Goal: Task Accomplishment & Management: Manage account settings

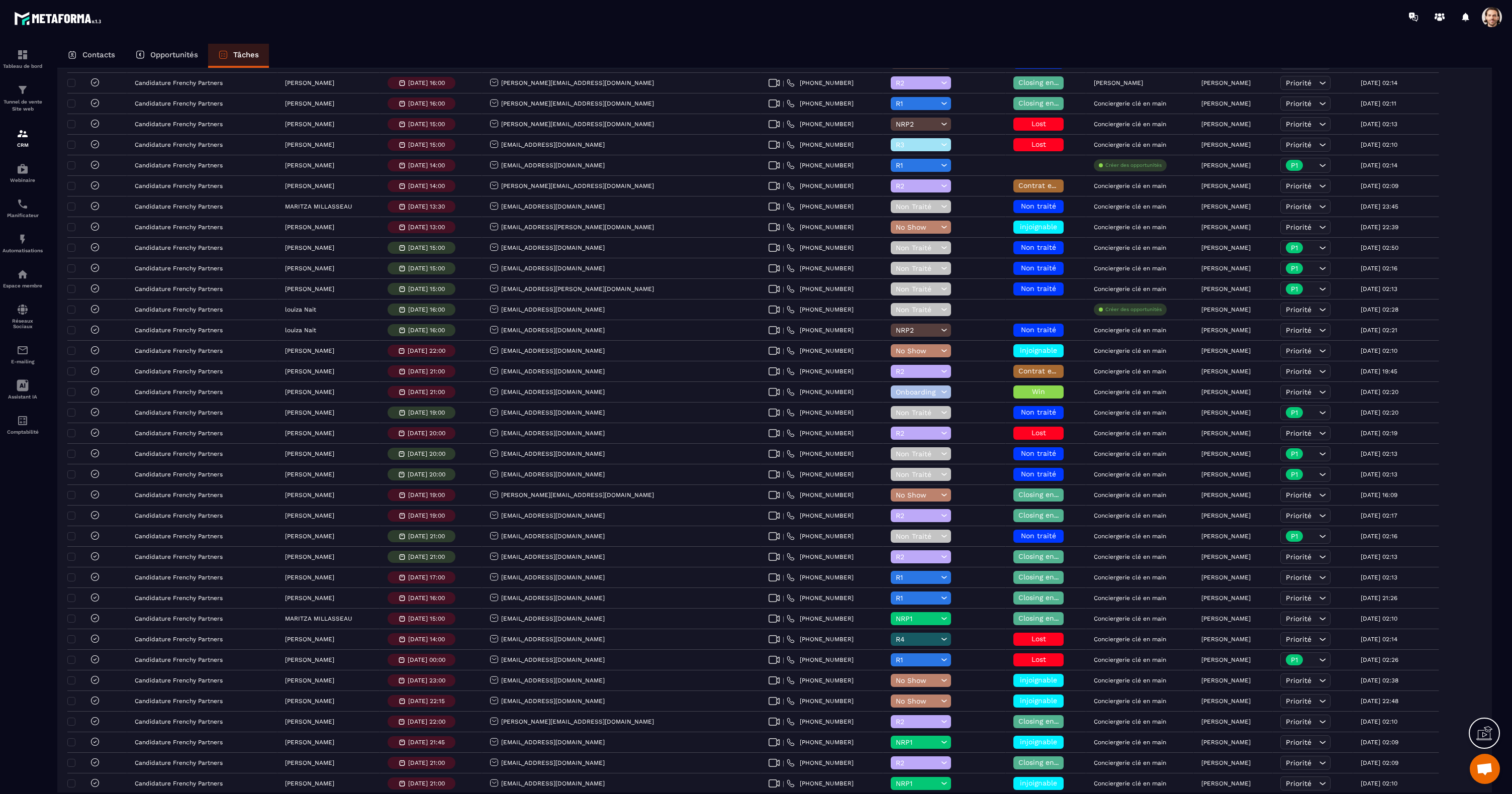
scroll to position [1511, 0]
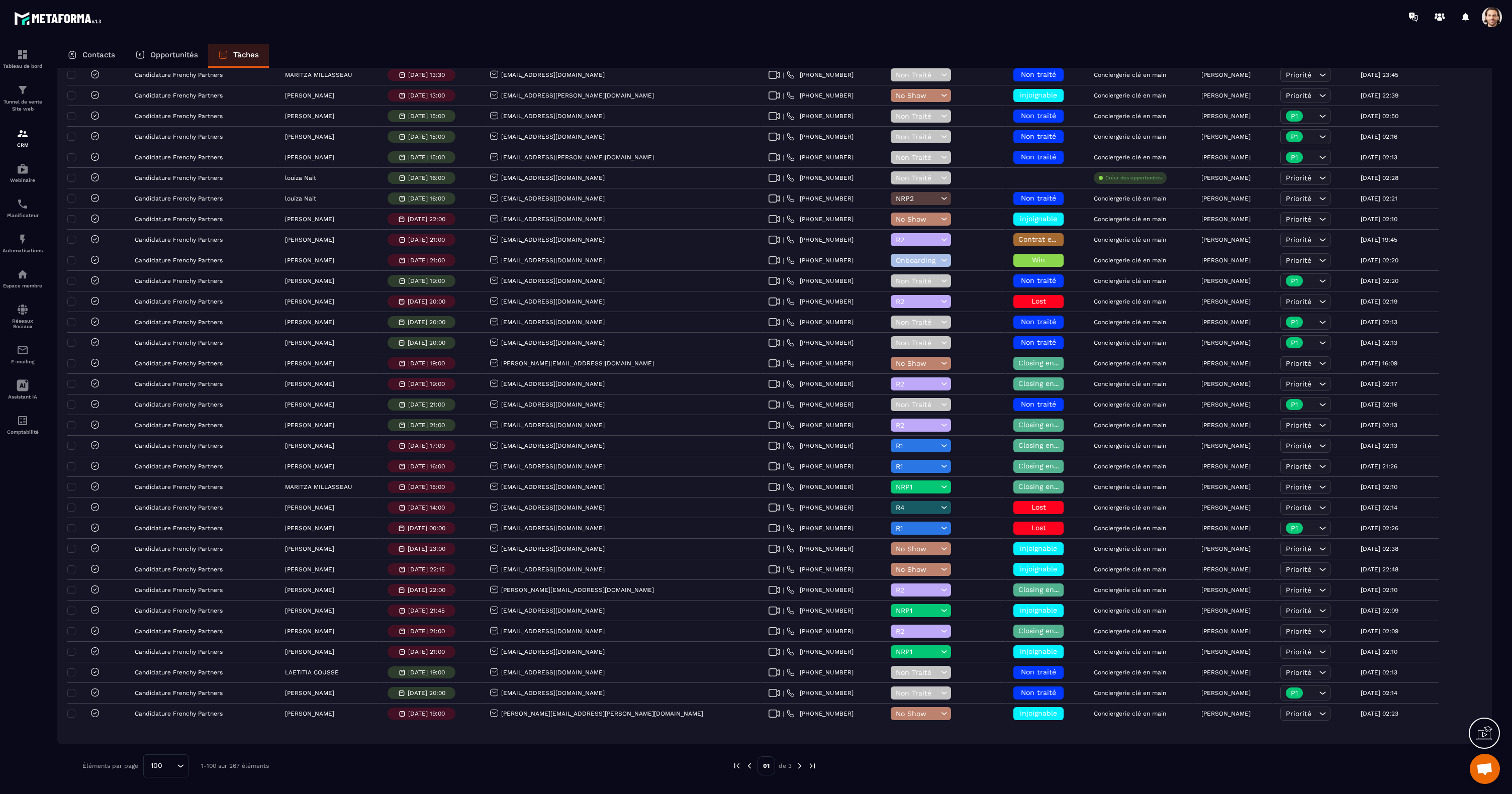
click at [801, 766] on img at bounding box center [799, 765] width 9 height 9
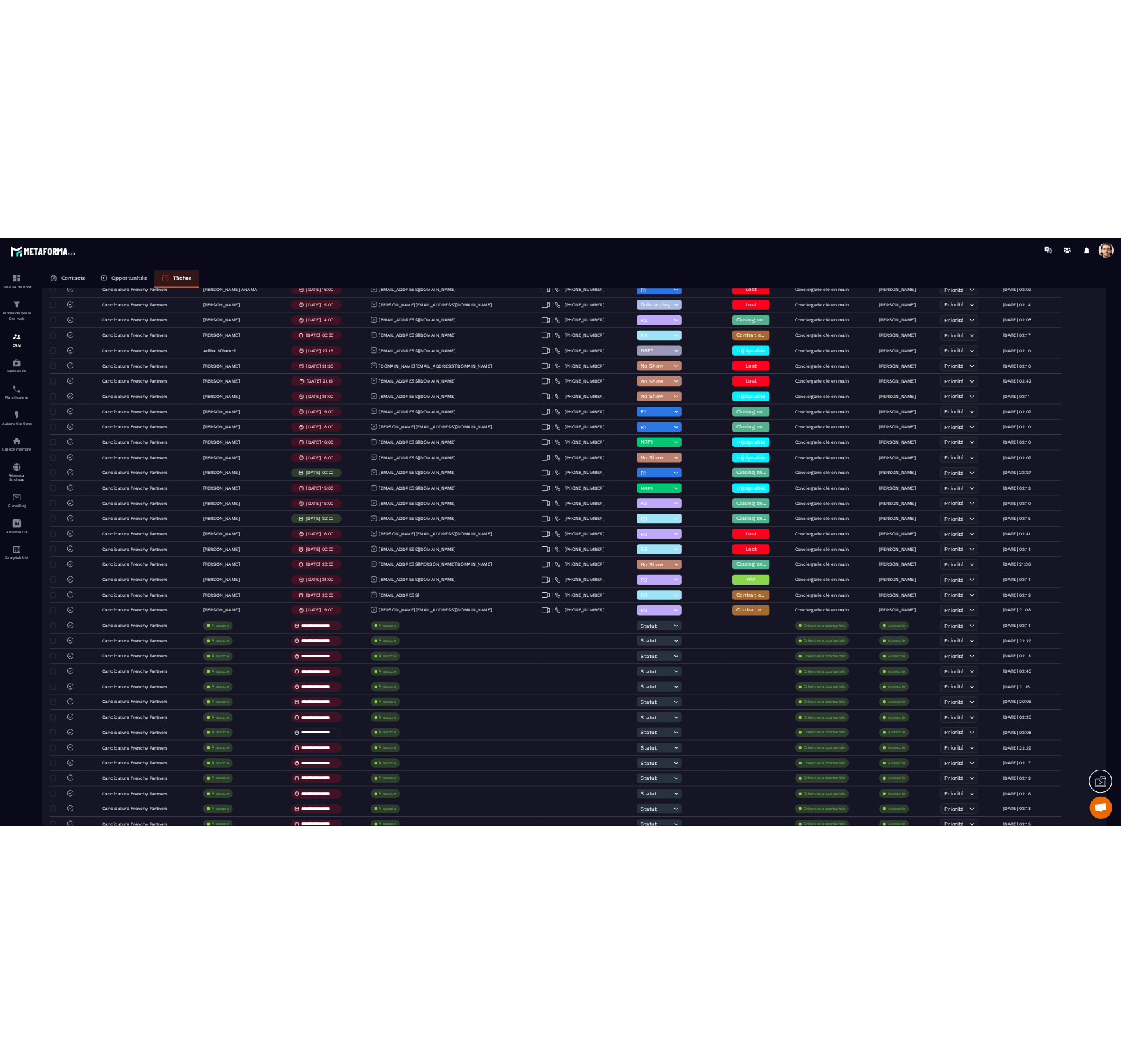
scroll to position [0, 0]
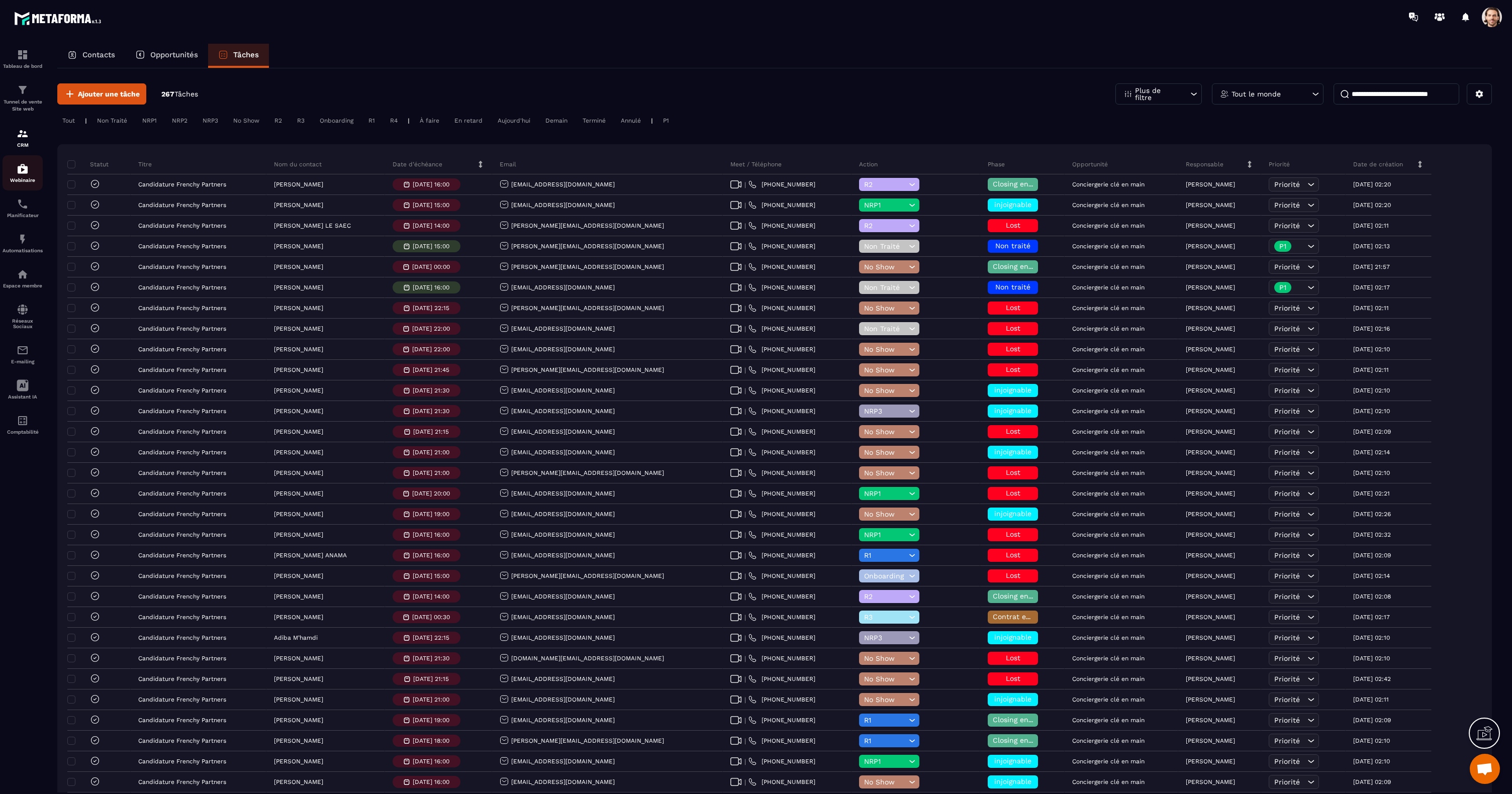
click at [22, 173] on img at bounding box center [22, 168] width 12 height 12
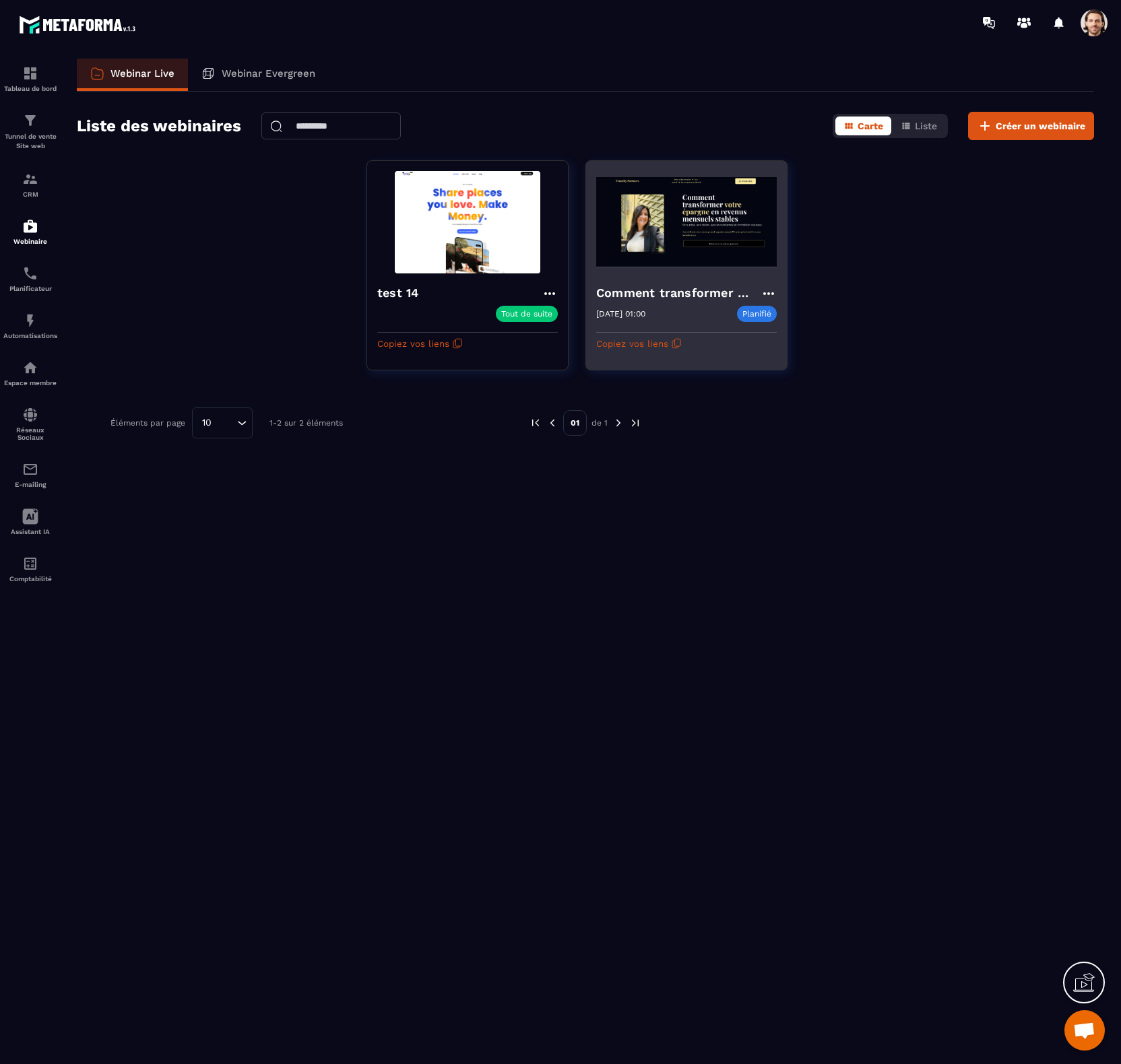
click at [750, 218] on img at bounding box center [687, 223] width 181 height 102
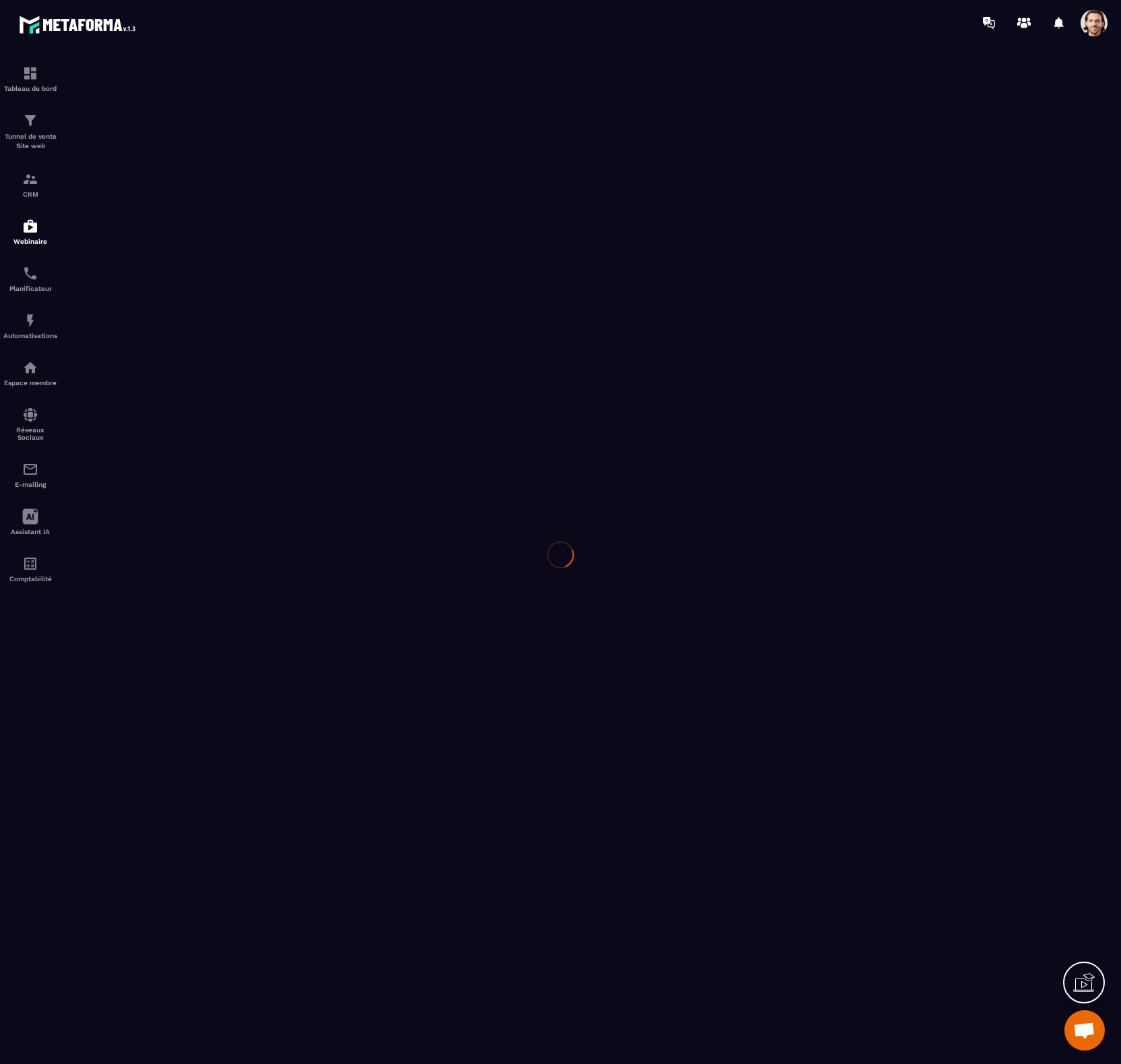
type input "**********"
type textarea "**********"
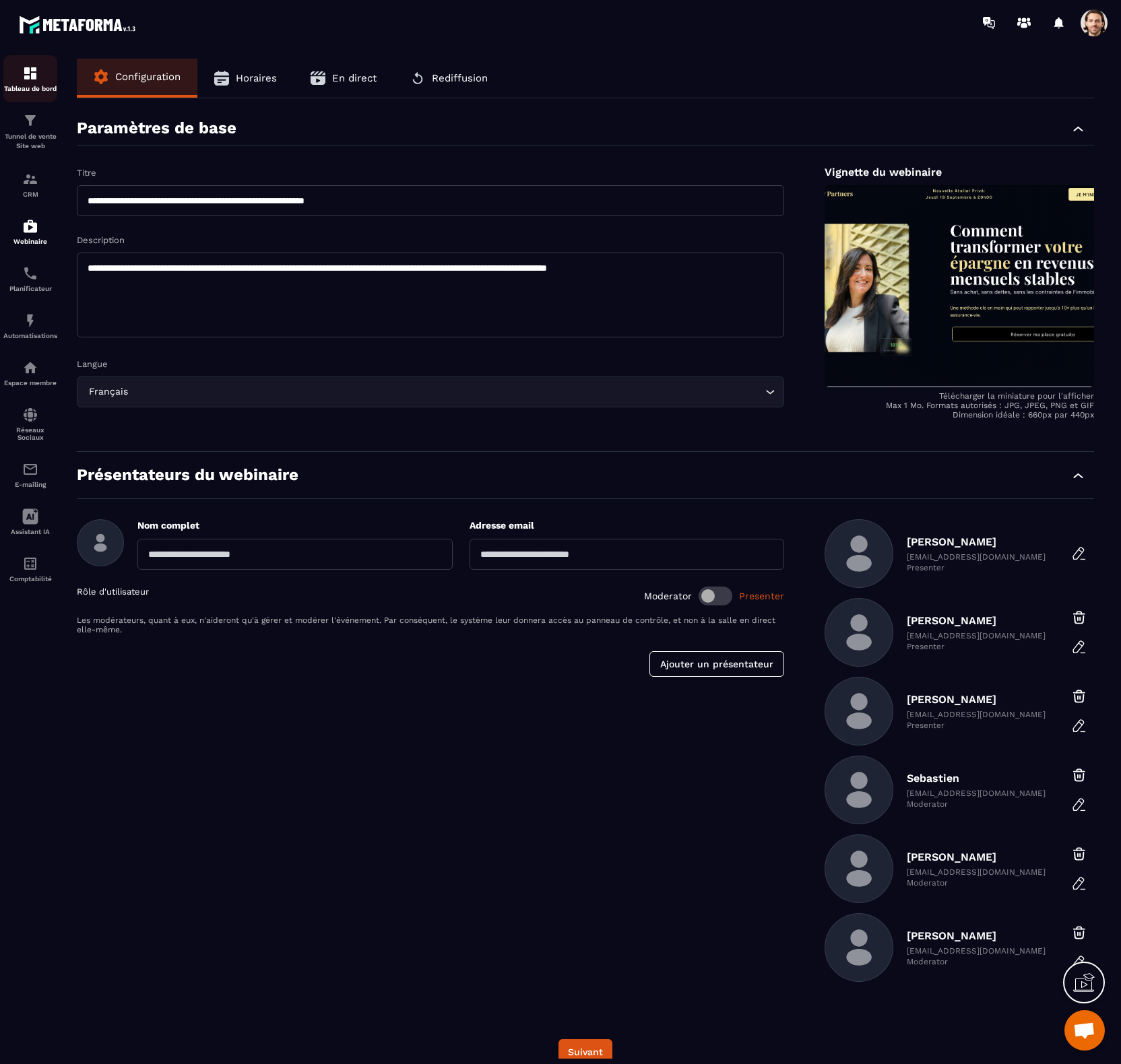
click at [31, 81] on img at bounding box center [30, 73] width 17 height 17
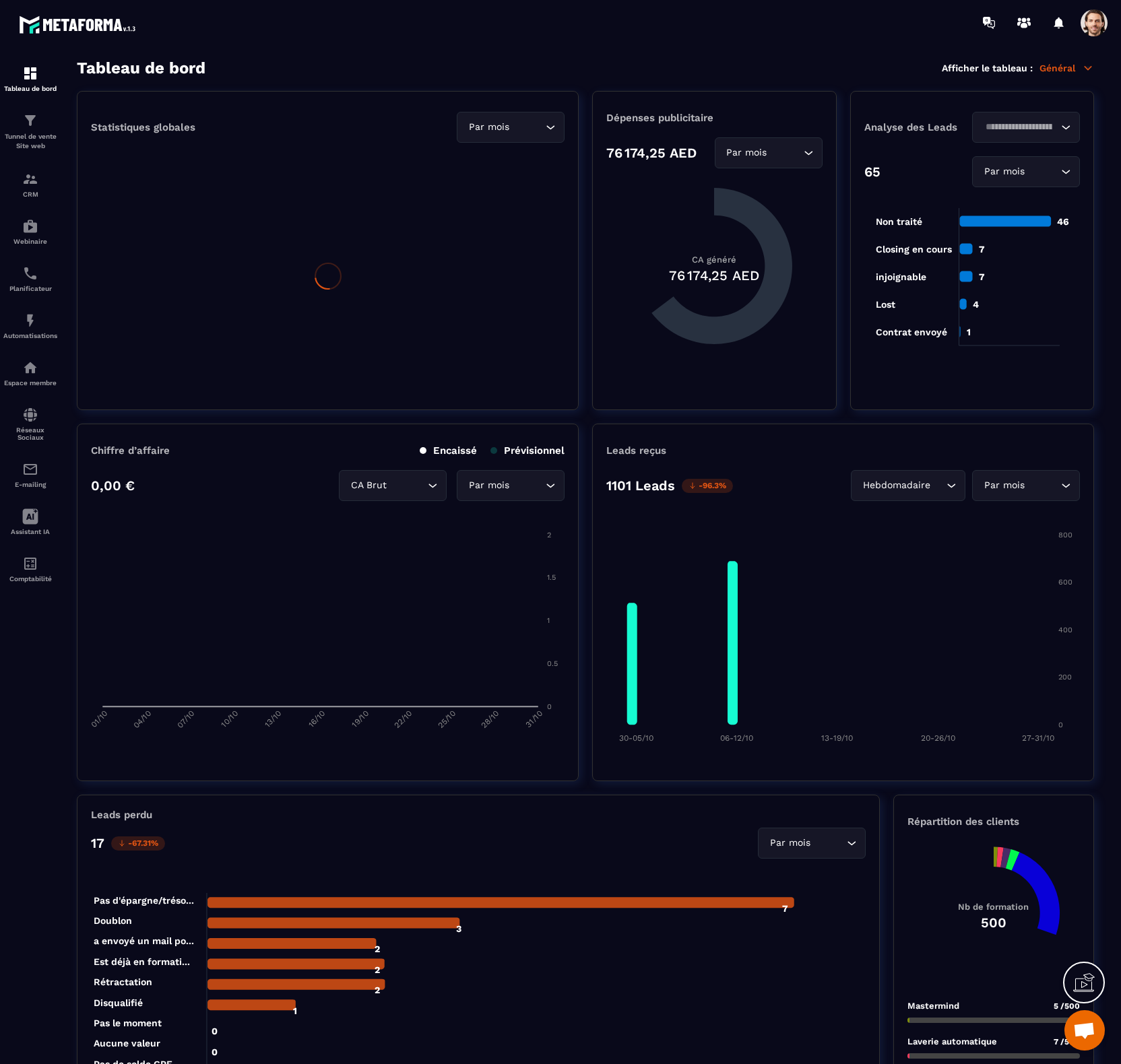
click at [1049, 68] on p "Général" at bounding box center [1066, 68] width 54 height 12
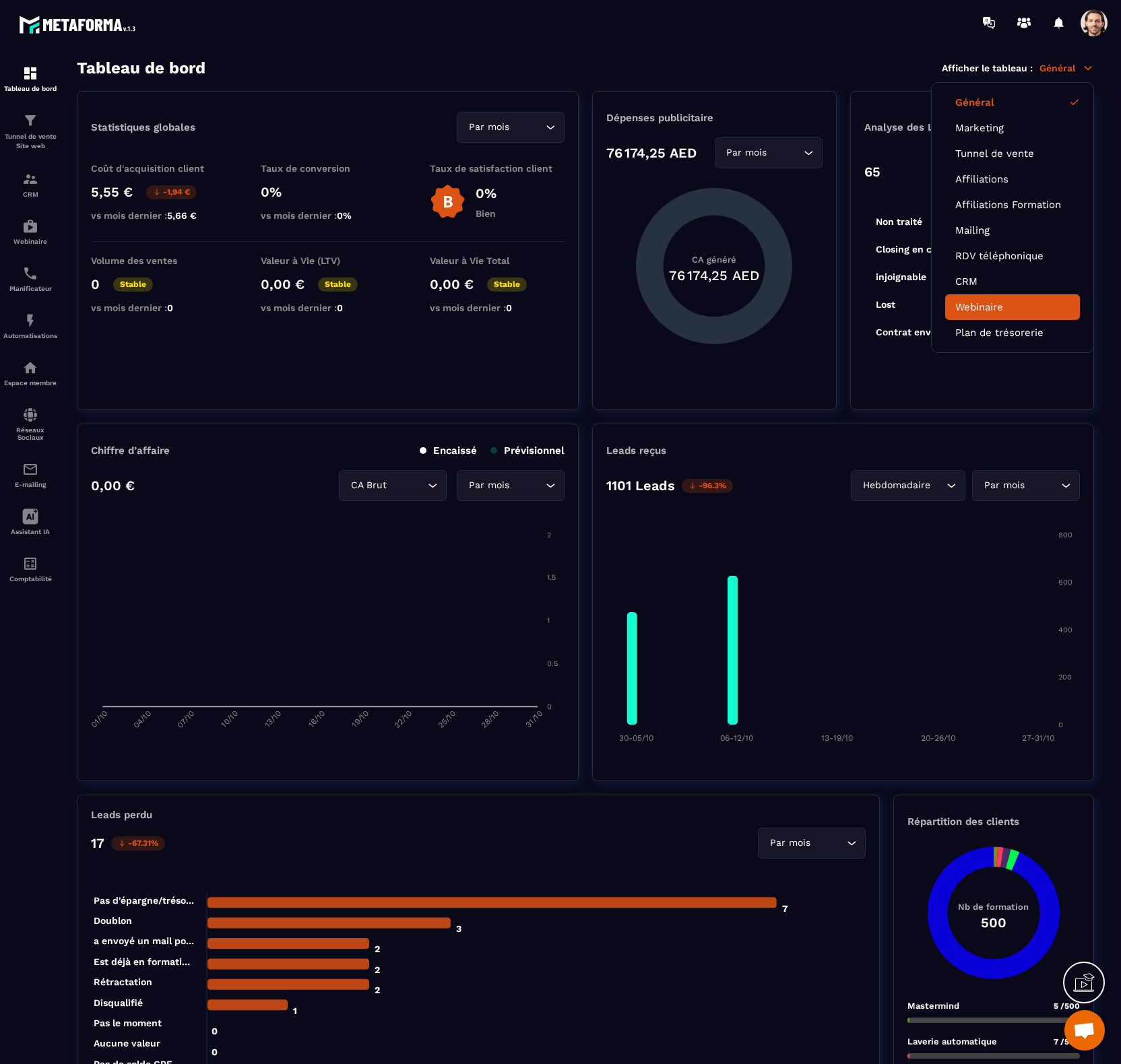
click at [988, 304] on link "Webinaire" at bounding box center [1012, 307] width 115 height 12
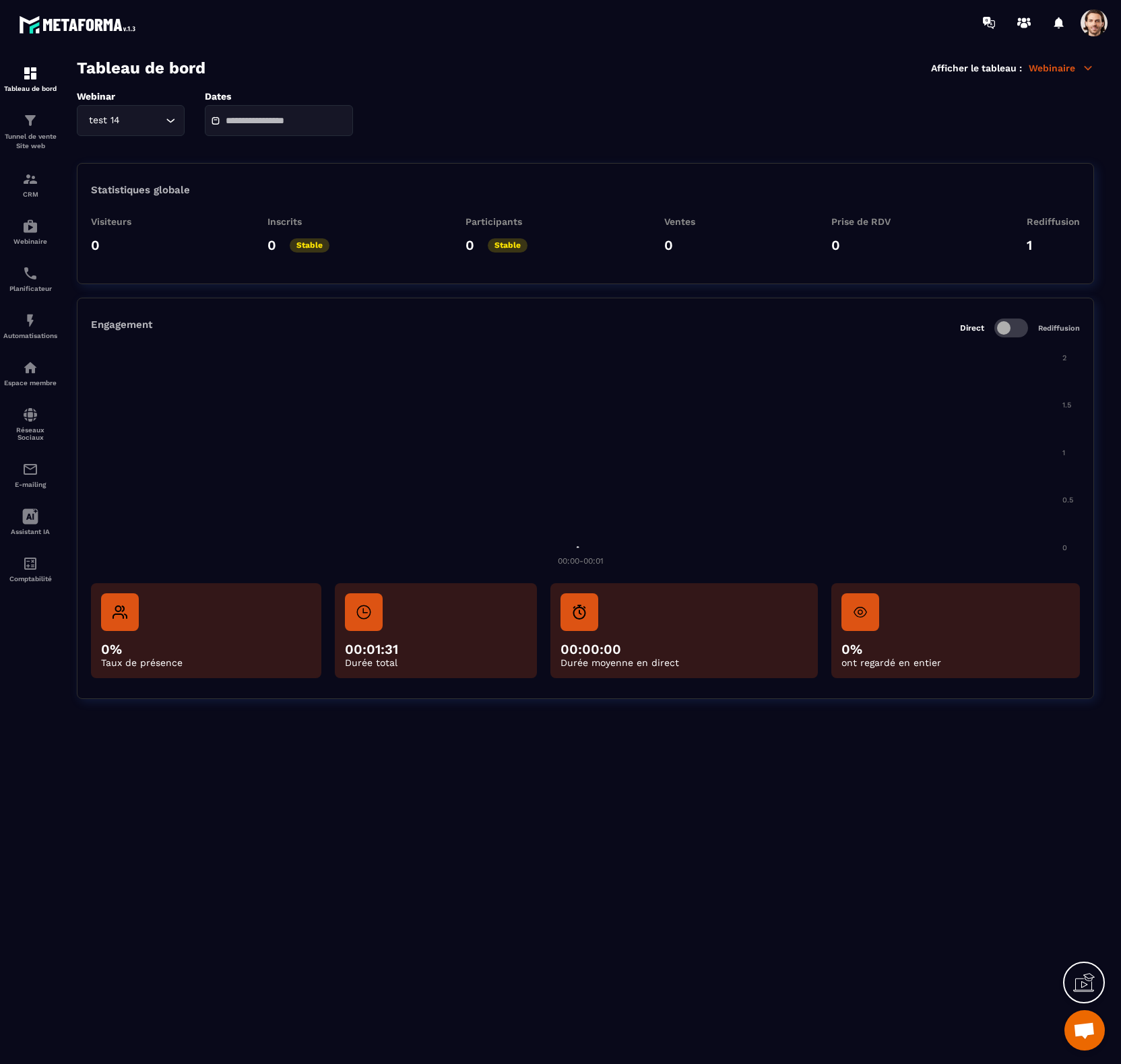
click at [173, 123] on icon "Search for option" at bounding box center [170, 120] width 13 height 13
click at [130, 167] on li "Comment transformer votre épargne en un revenus mensuels stables" at bounding box center [130, 175] width 106 height 27
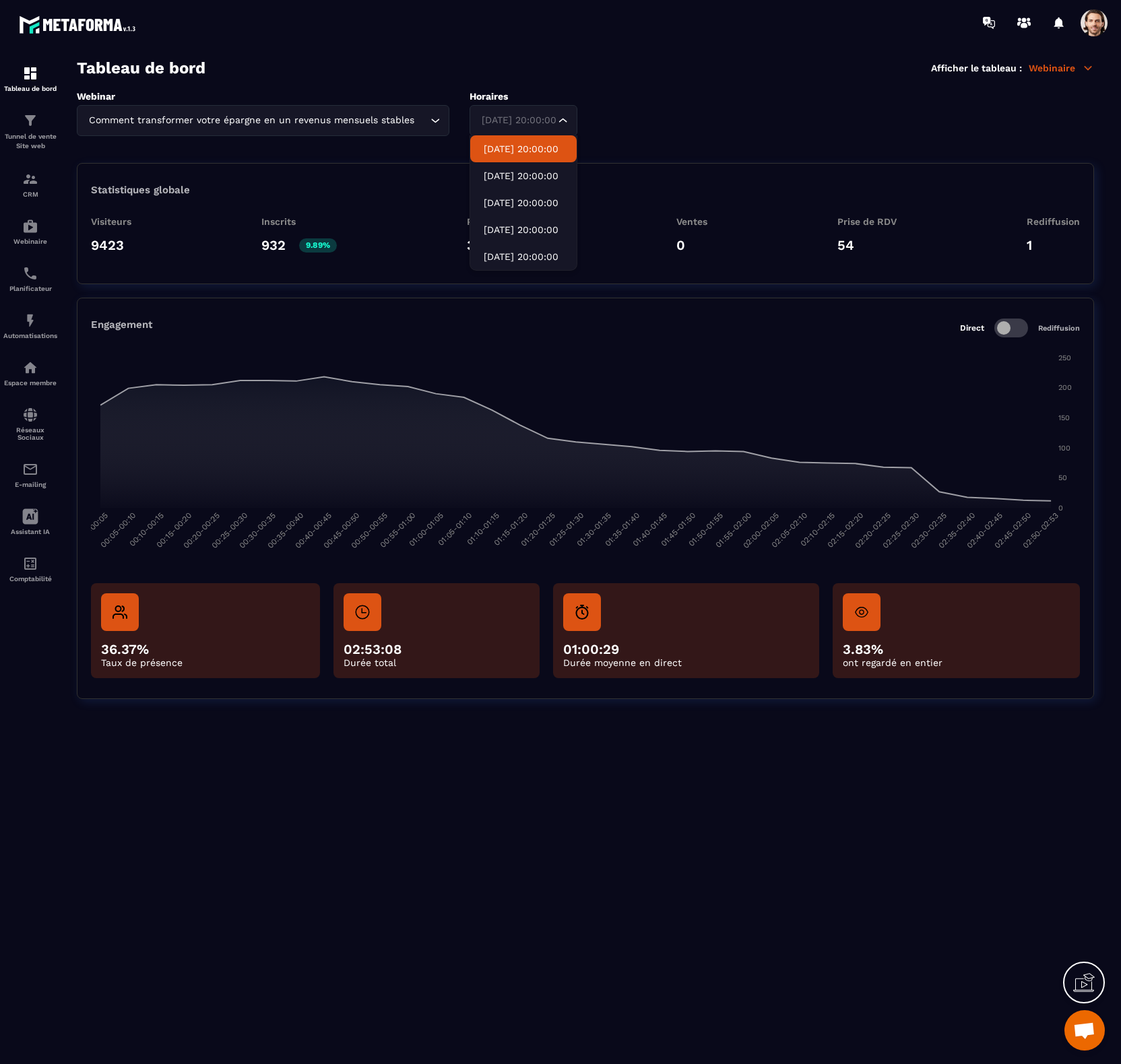
click at [586, 120] on div "Webinar Comment transformer votre épargne en un revenus mensuels stables Loadin…" at bounding box center [585, 113] width 1017 height 45
click at [552, 224] on p "[DATE] 20:00:00" at bounding box center [523, 229] width 79 height 13
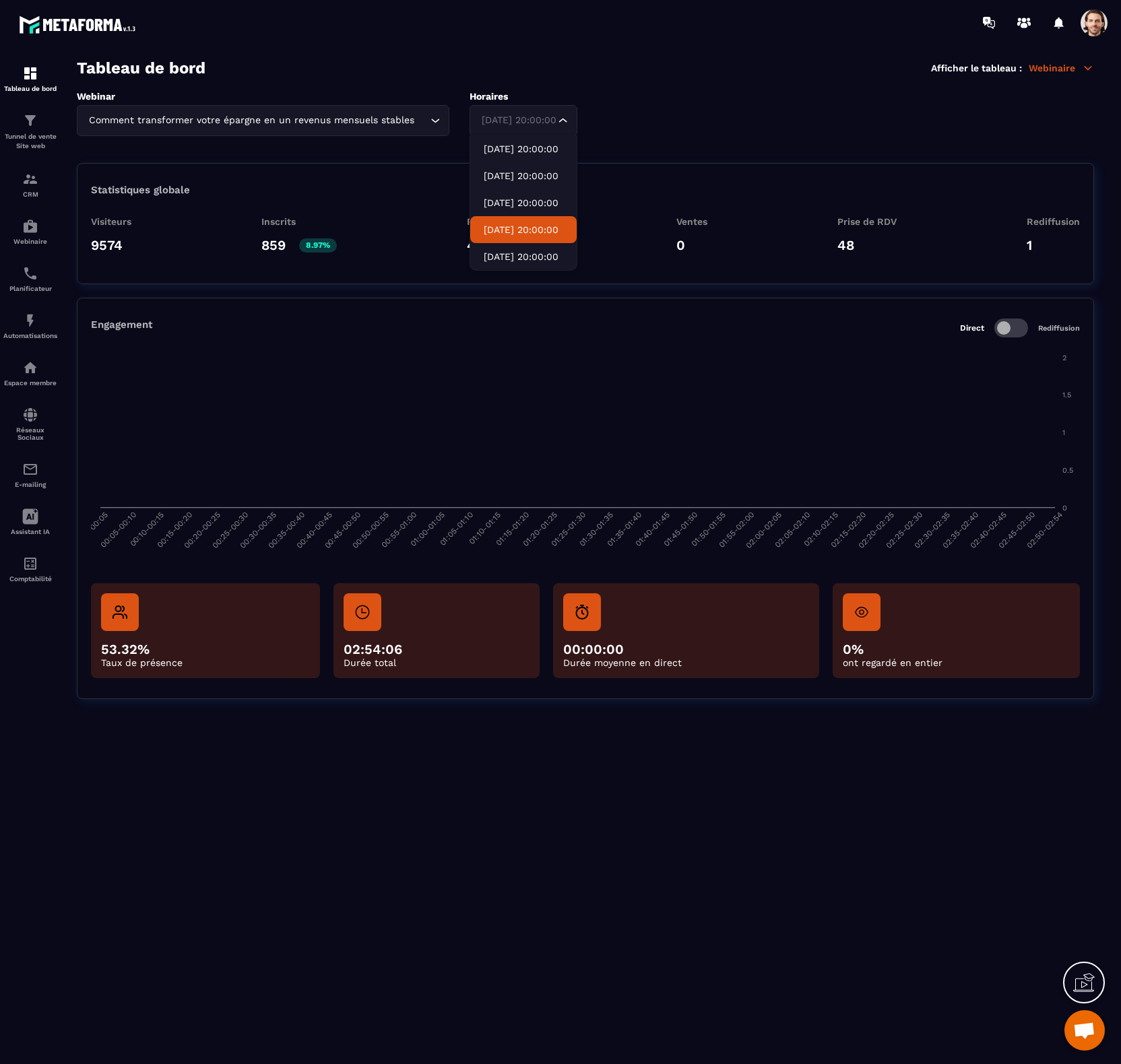
click at [546, 129] on div "[DATE] 20:00:00 Loading..." at bounding box center [523, 120] width 108 height 31
click at [537, 204] on p "[DATE] 20:00:00" at bounding box center [523, 202] width 79 height 13
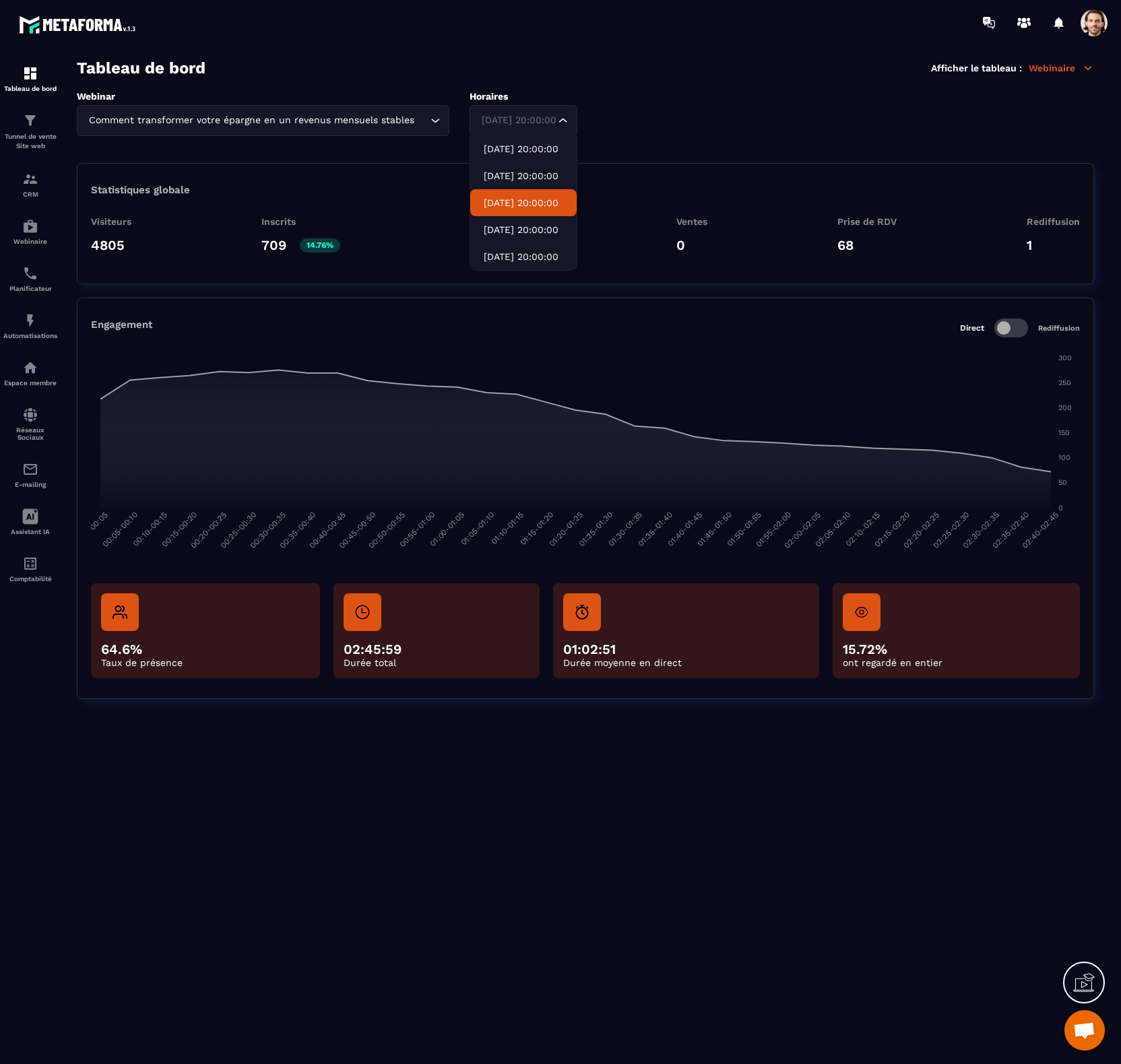
click at [566, 130] on div "[DATE] 20:00:00 Loading..." at bounding box center [523, 120] width 108 height 31
click at [565, 170] on li "[DATE] 20:00:00" at bounding box center [523, 175] width 106 height 27
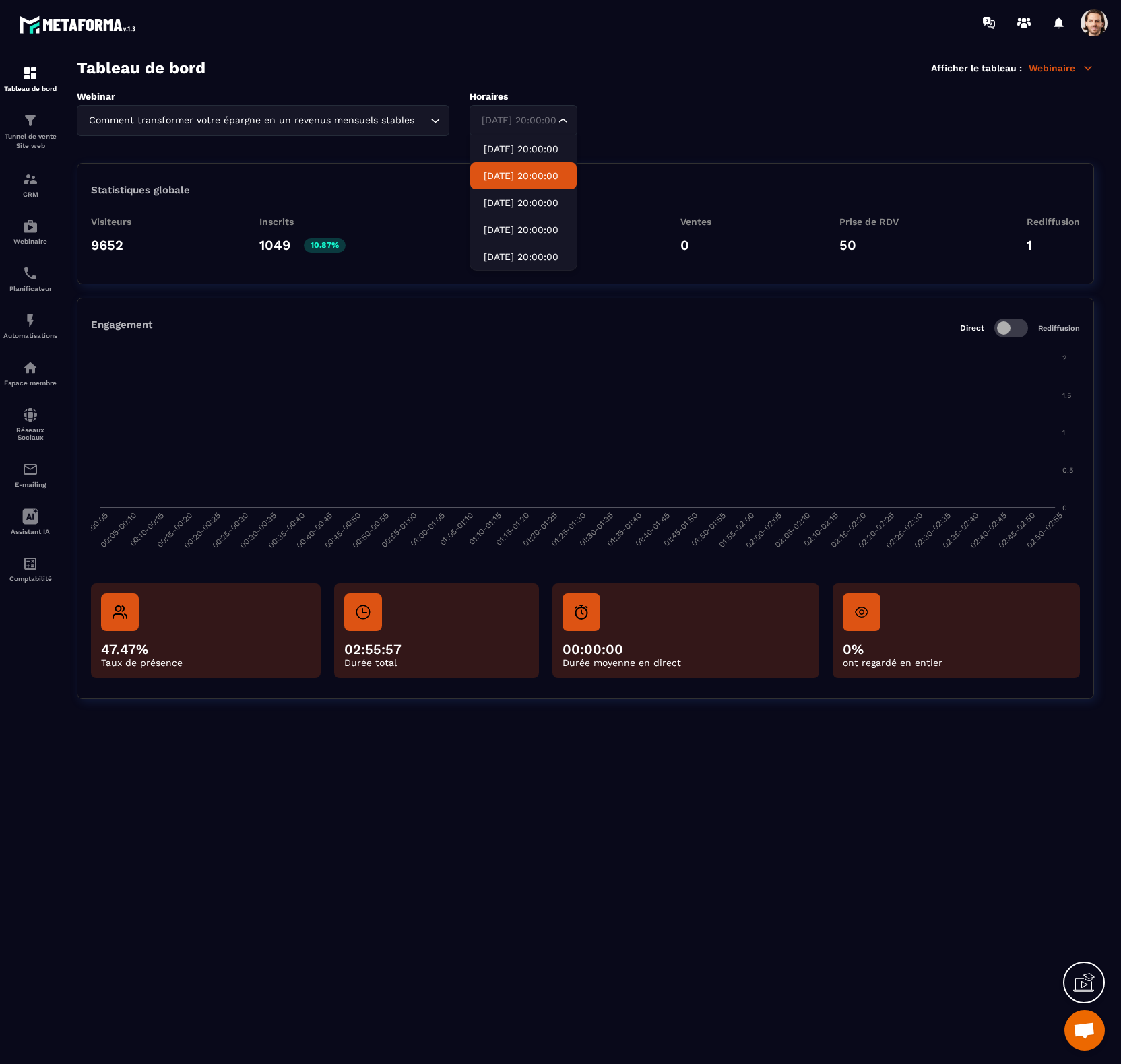
click at [566, 119] on div "[DATE] 20:00:00 Loading..." at bounding box center [523, 120] width 108 height 31
click at [541, 145] on p "[DATE] 20:00:00" at bounding box center [523, 149] width 79 height 13
